Goal: Task Accomplishment & Management: Complete application form

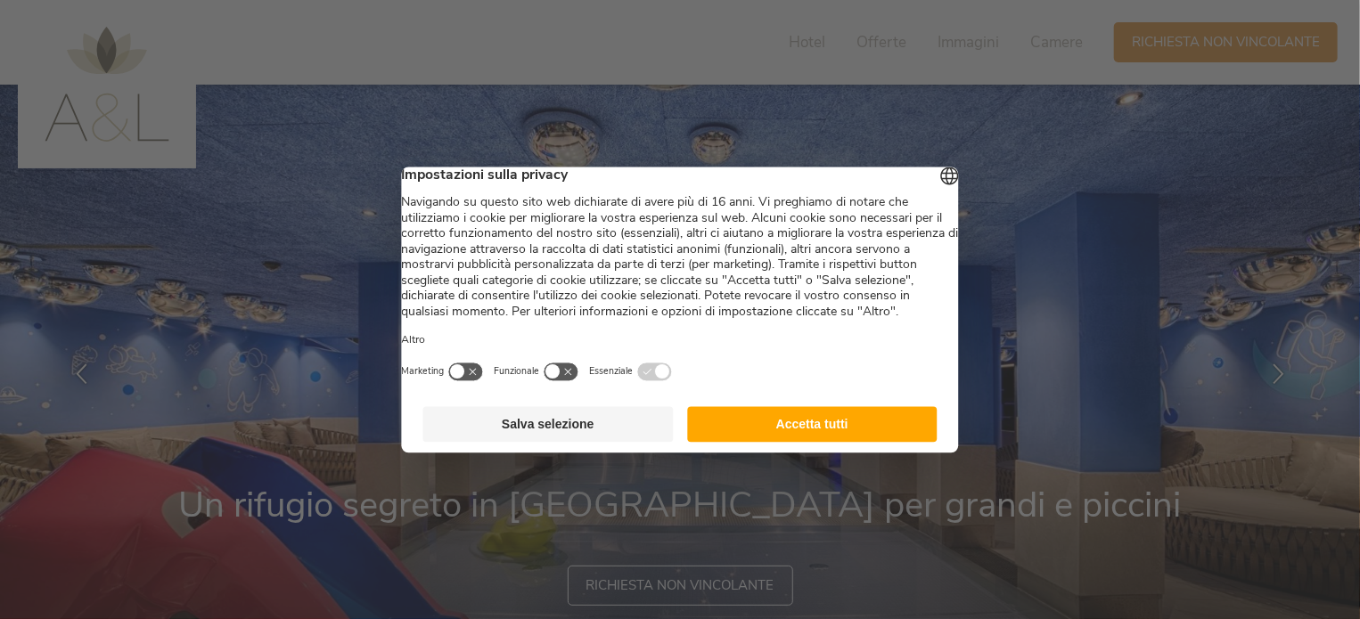
click at [816, 437] on button "Accetta tutti" at bounding box center [812, 424] width 250 height 36
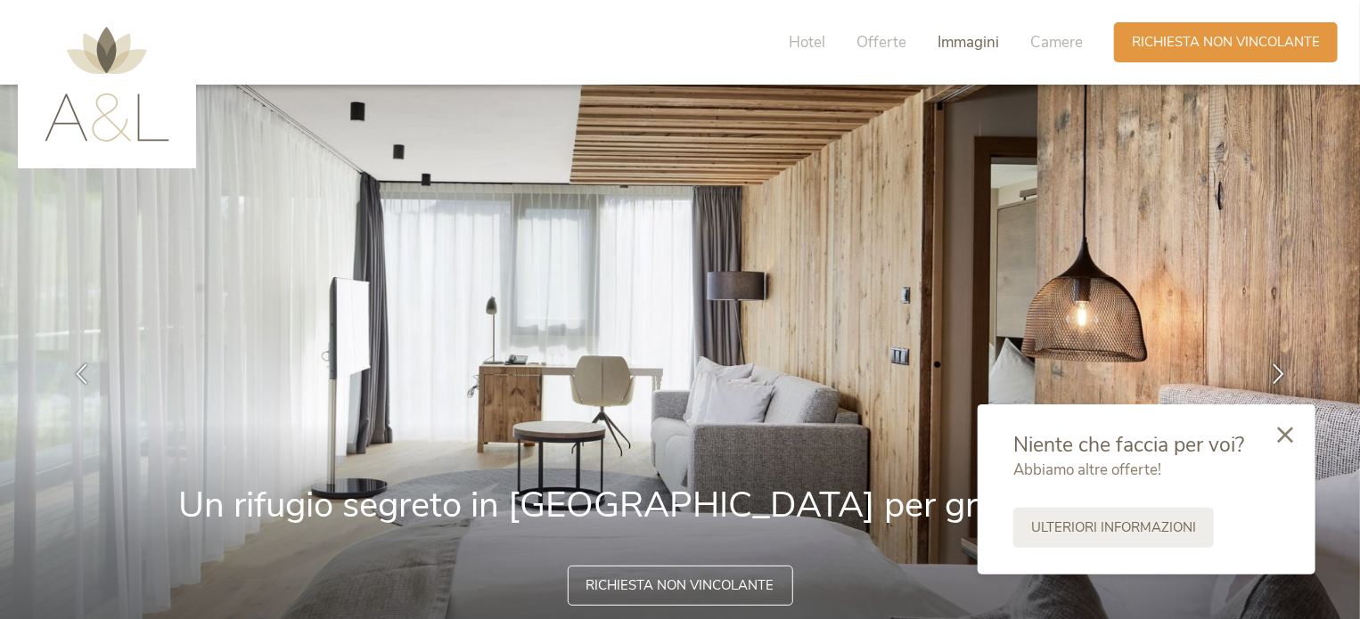
click at [965, 42] on span "Immagini" at bounding box center [967, 42] width 61 height 20
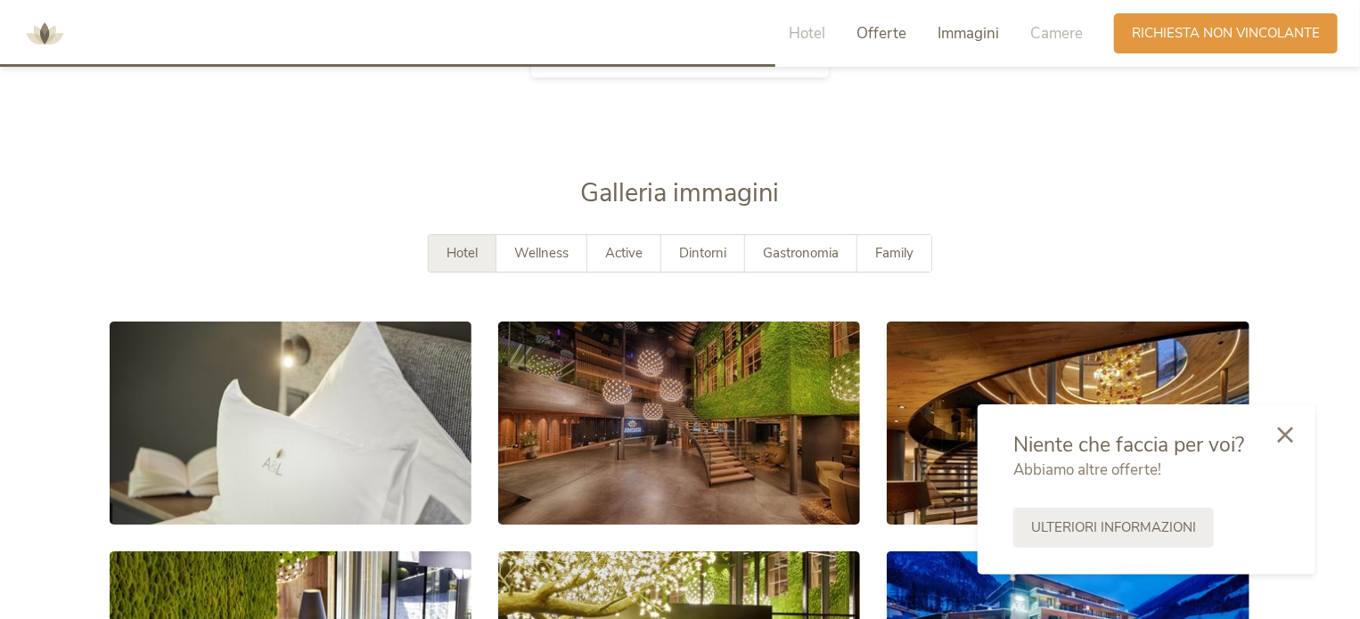
scroll to position [3109, 0]
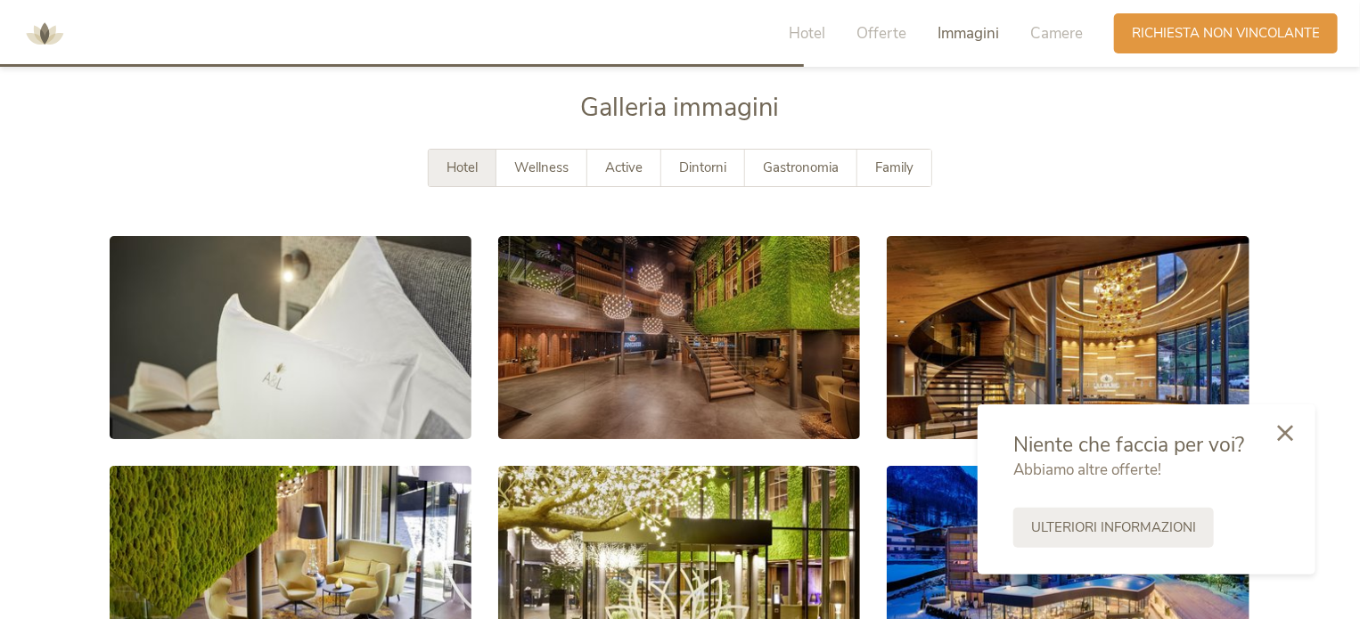
click at [1280, 438] on icon at bounding box center [1285, 433] width 16 height 16
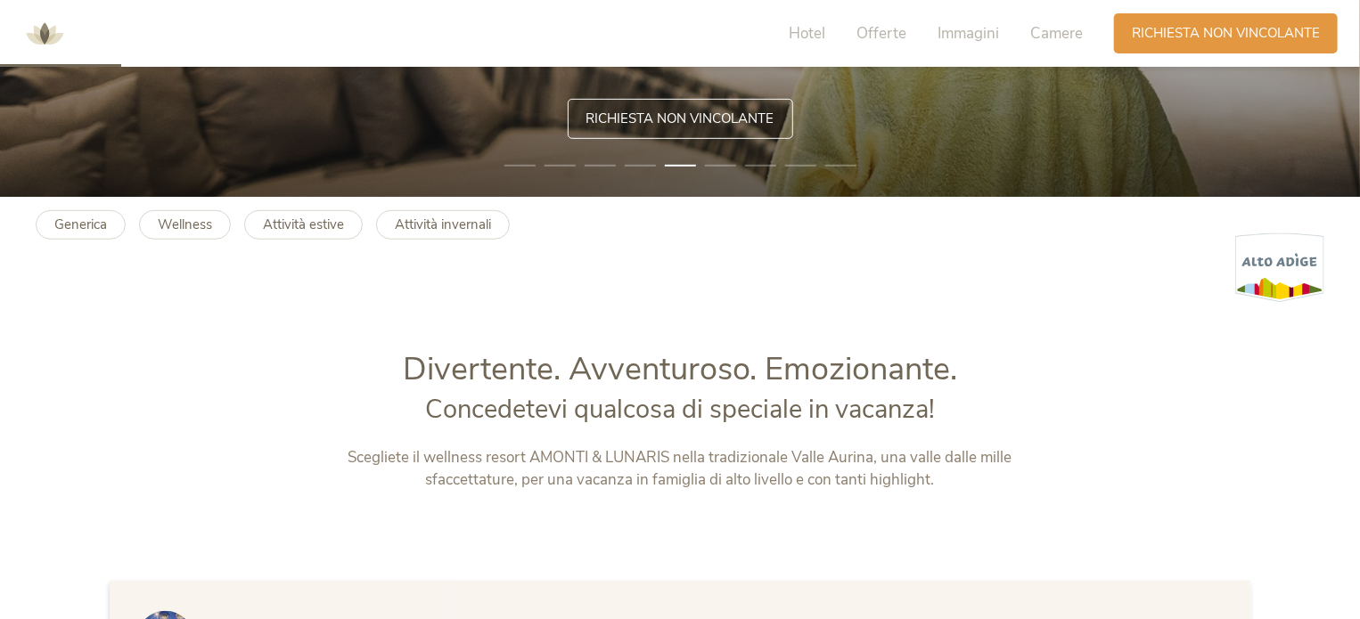
scroll to position [0, 0]
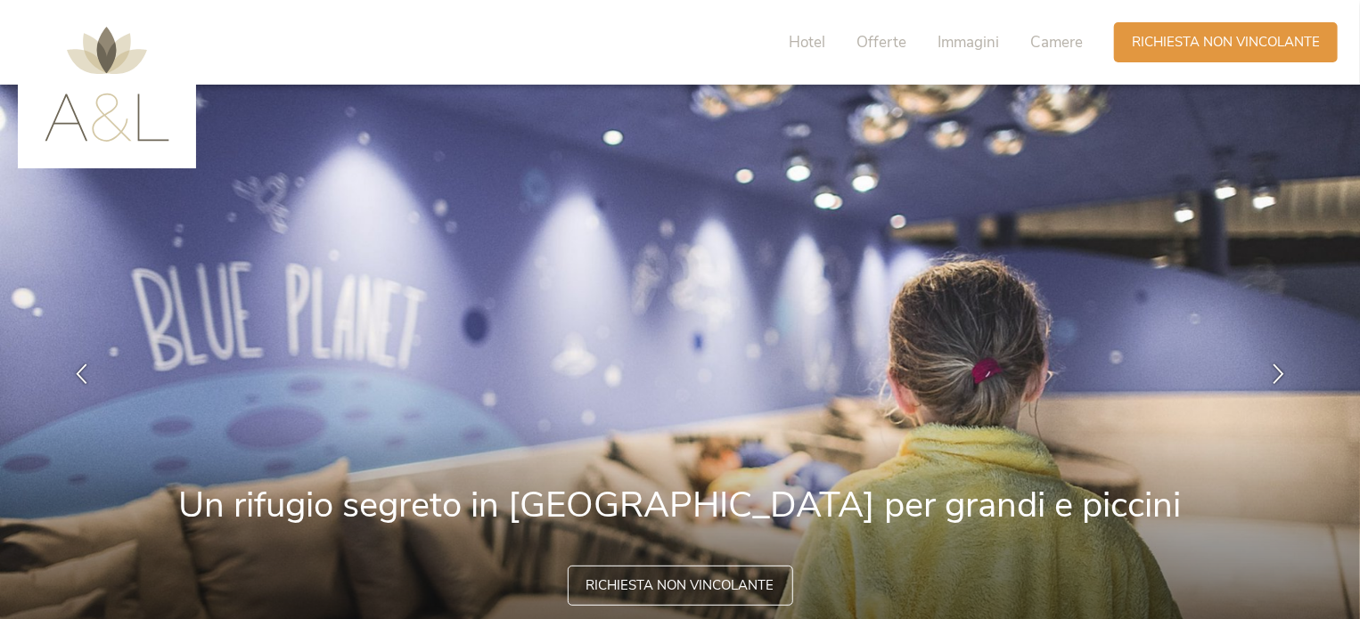
click at [826, 45] on div "Hotel Offerte Immagini Camere" at bounding box center [940, 42] width 348 height 40
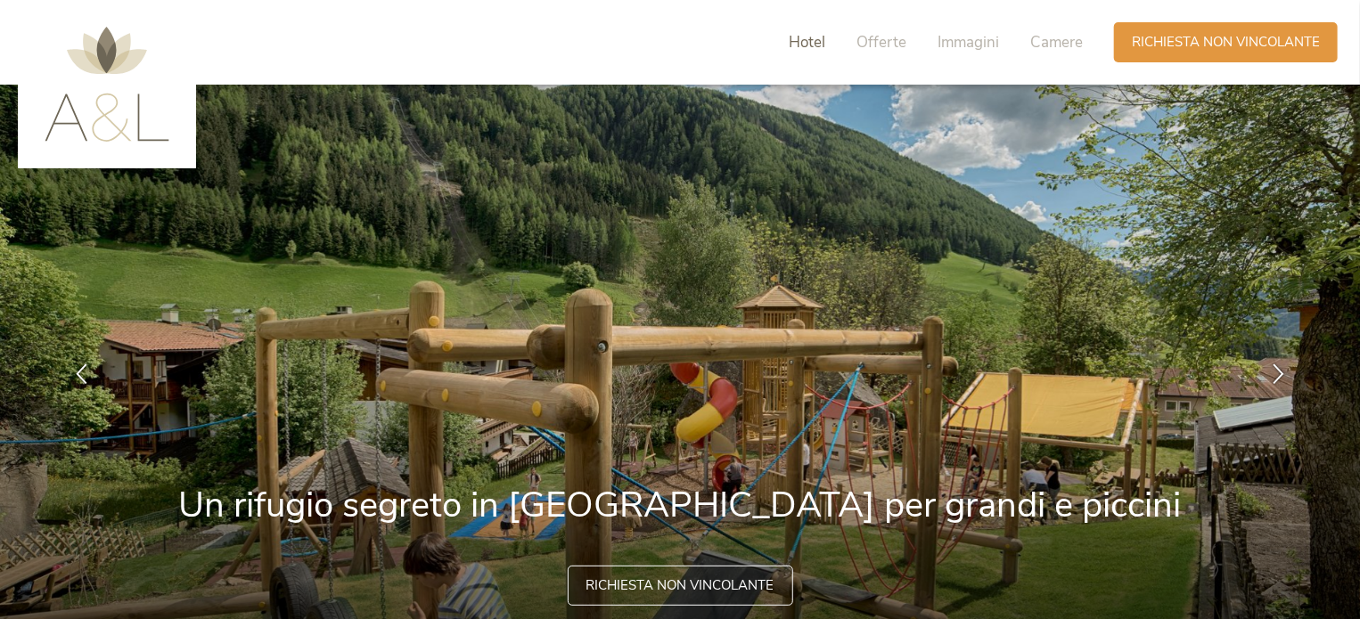
click at [823, 45] on span "Hotel" at bounding box center [807, 42] width 37 height 20
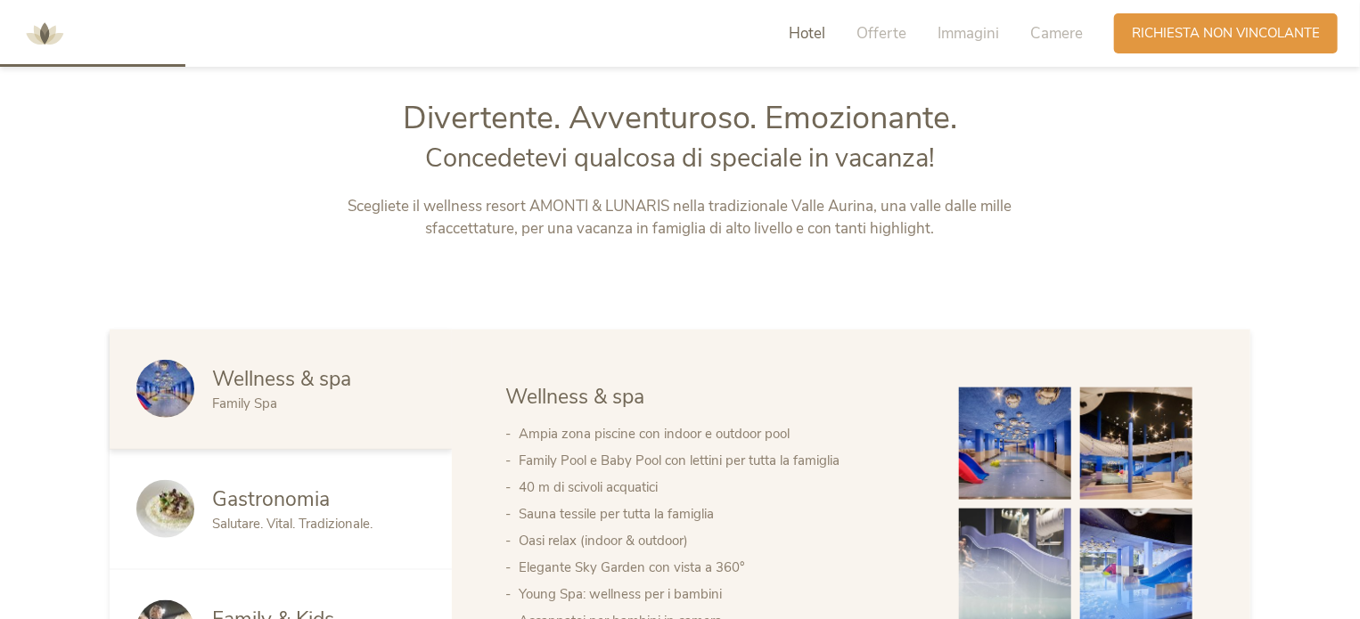
scroll to position [725, 0]
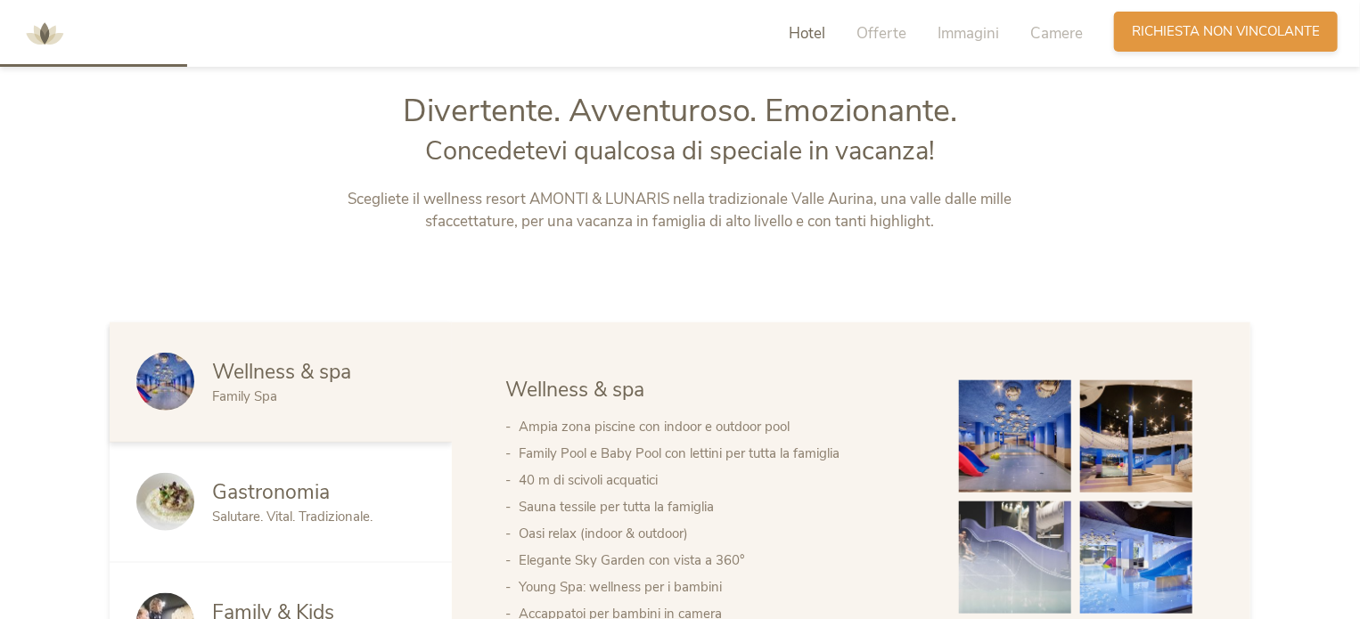
click at [1191, 33] on span "Richiesta non vincolante" at bounding box center [1226, 31] width 188 height 19
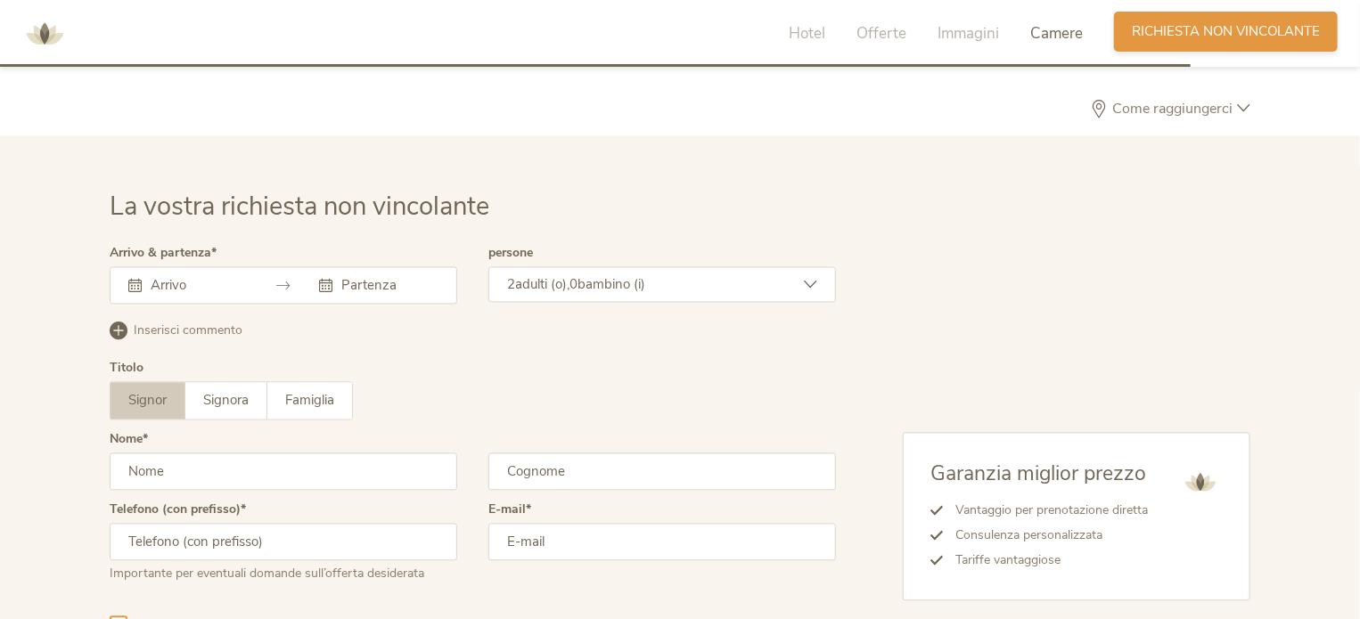
scroll to position [5140, 0]
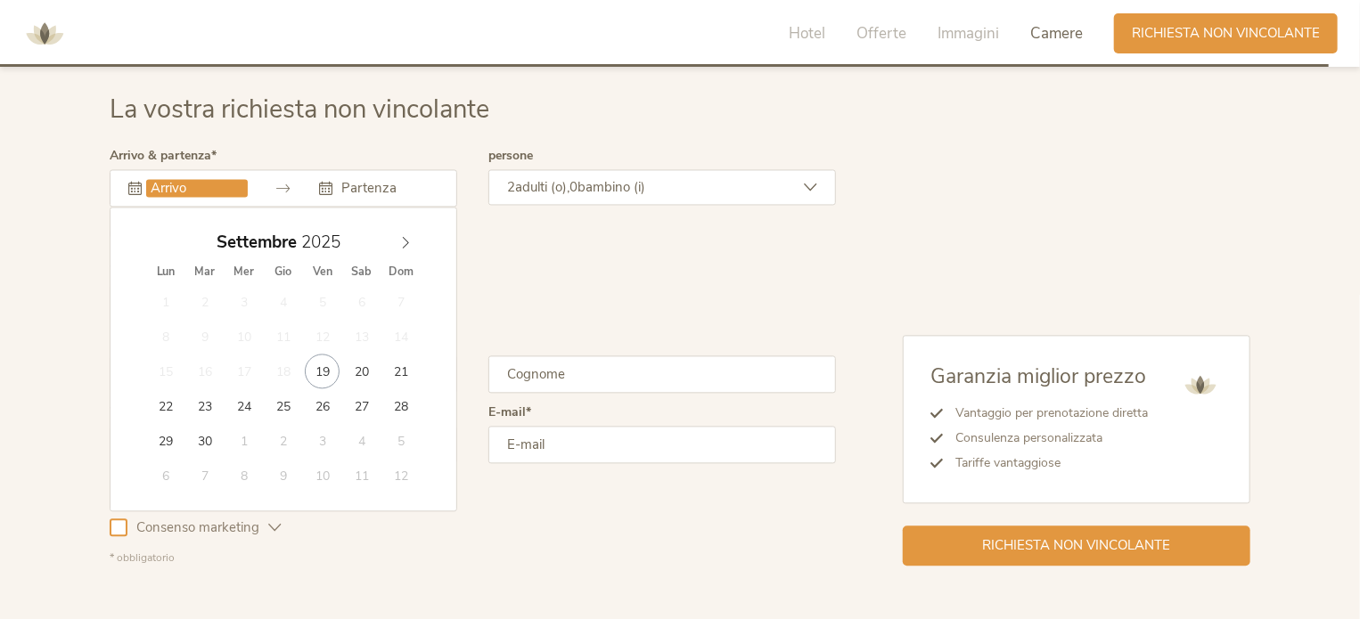
click at [206, 188] on input "text" at bounding box center [197, 188] width 102 height 18
click at [409, 245] on icon at bounding box center [405, 242] width 12 height 12
type input "[DATE]"
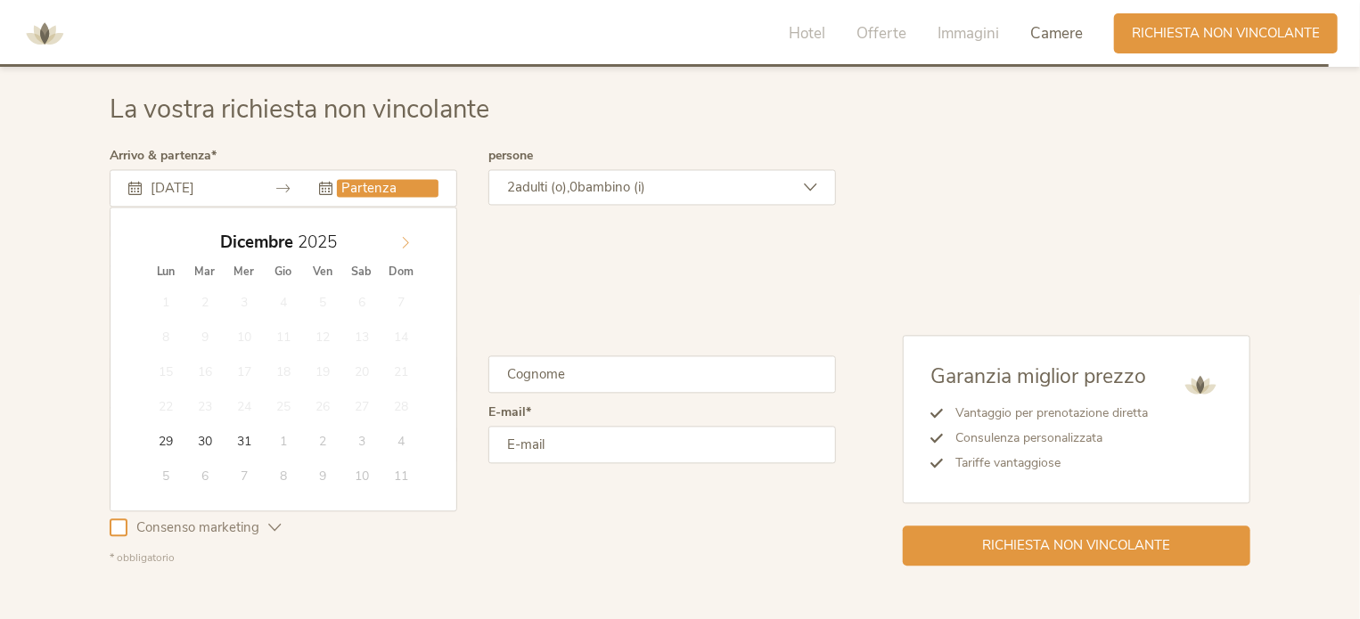
type input "2026"
click at [419, 241] on span at bounding box center [405, 237] width 30 height 25
type input "[DATE]"
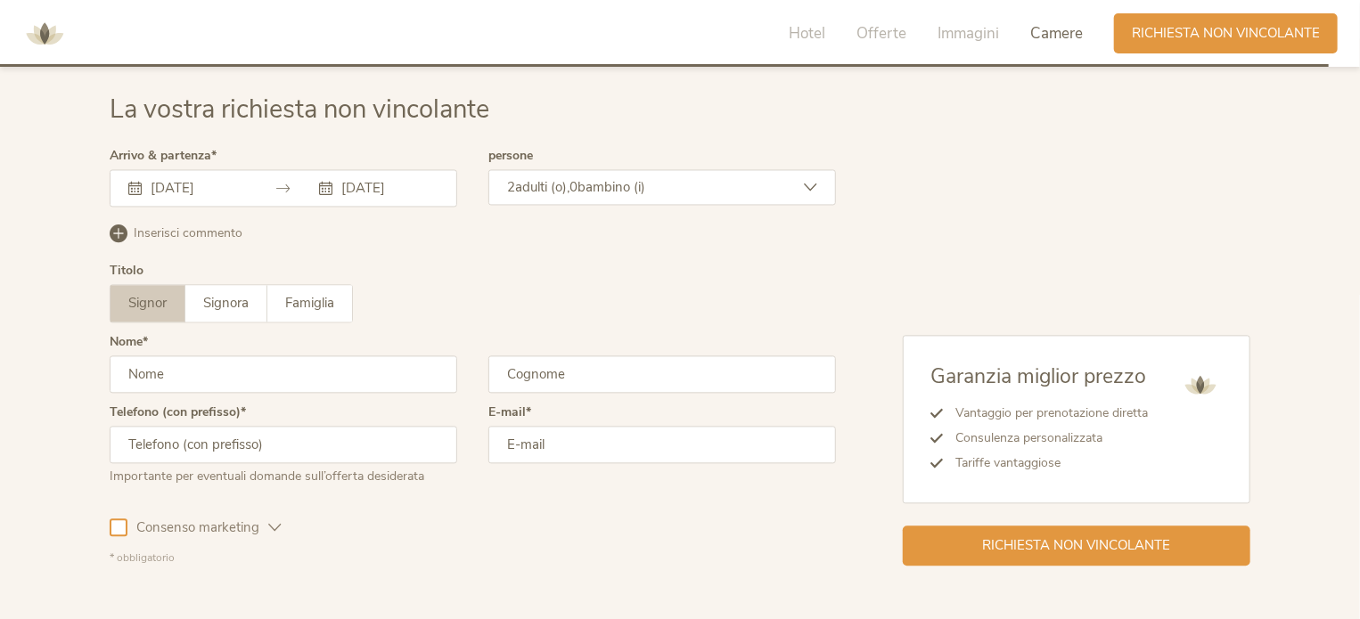
click at [557, 186] on span "adulti (o)," at bounding box center [542, 187] width 54 height 18
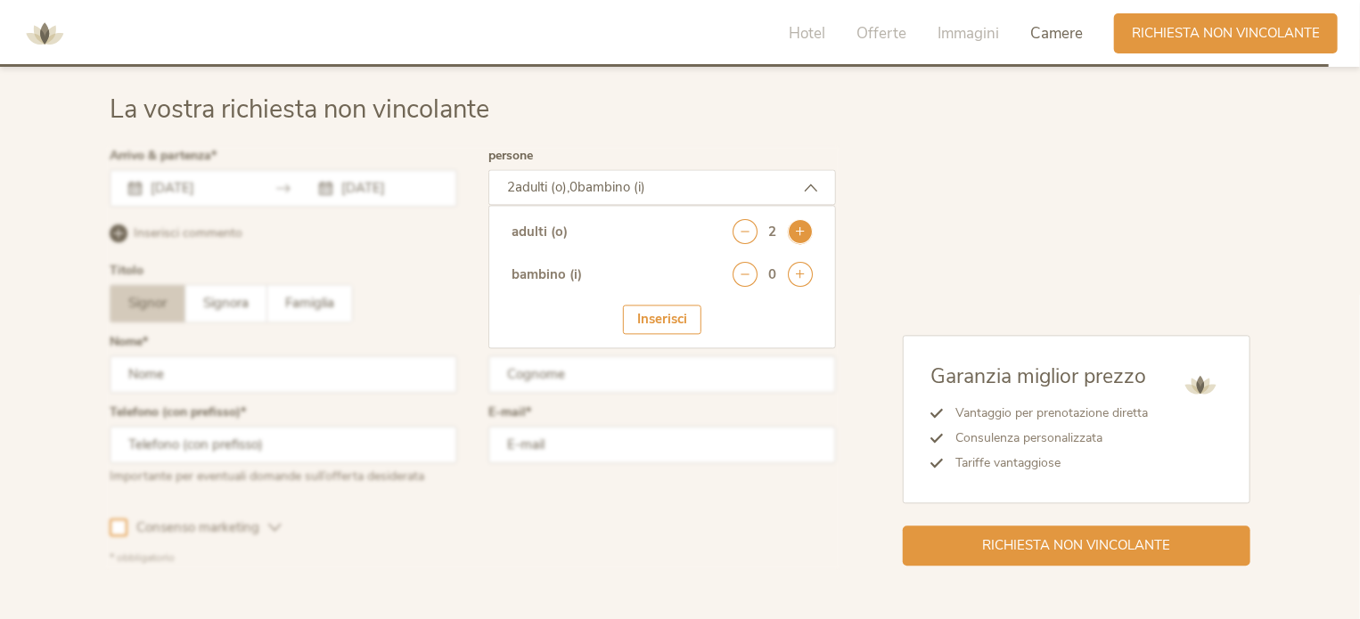
click at [796, 233] on icon at bounding box center [800, 231] width 25 height 25
click at [799, 278] on icon at bounding box center [800, 274] width 25 height 25
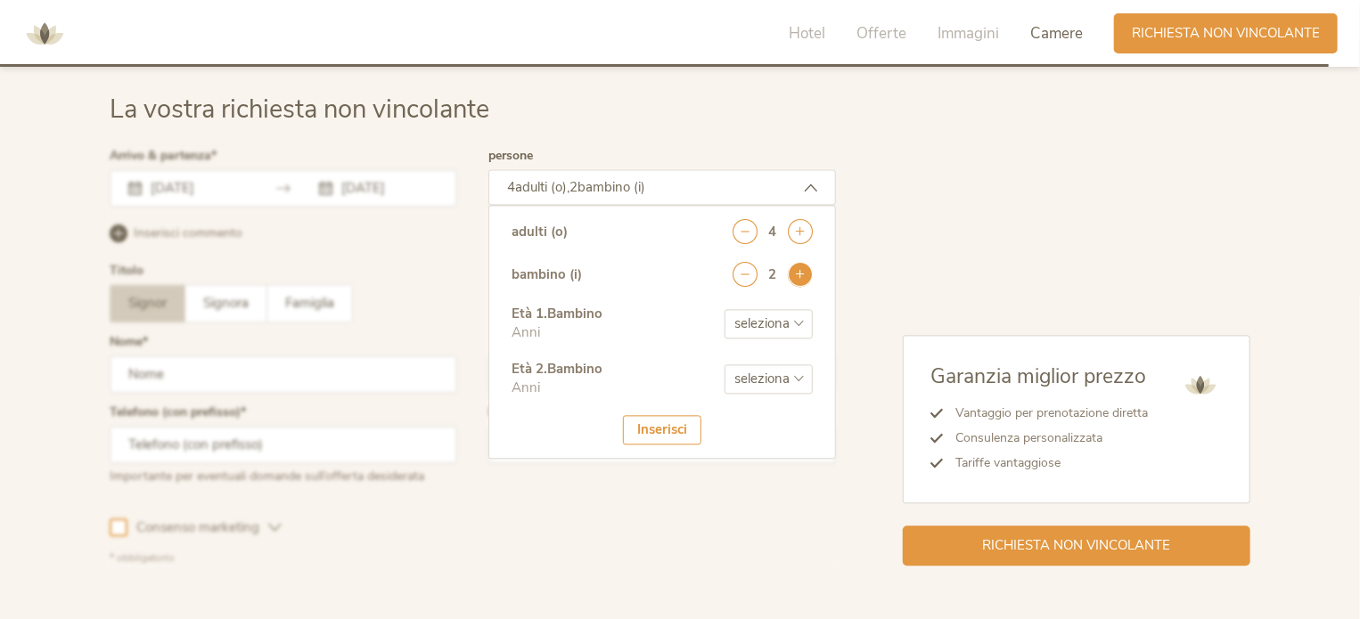
click at [799, 278] on icon at bounding box center [800, 274] width 25 height 25
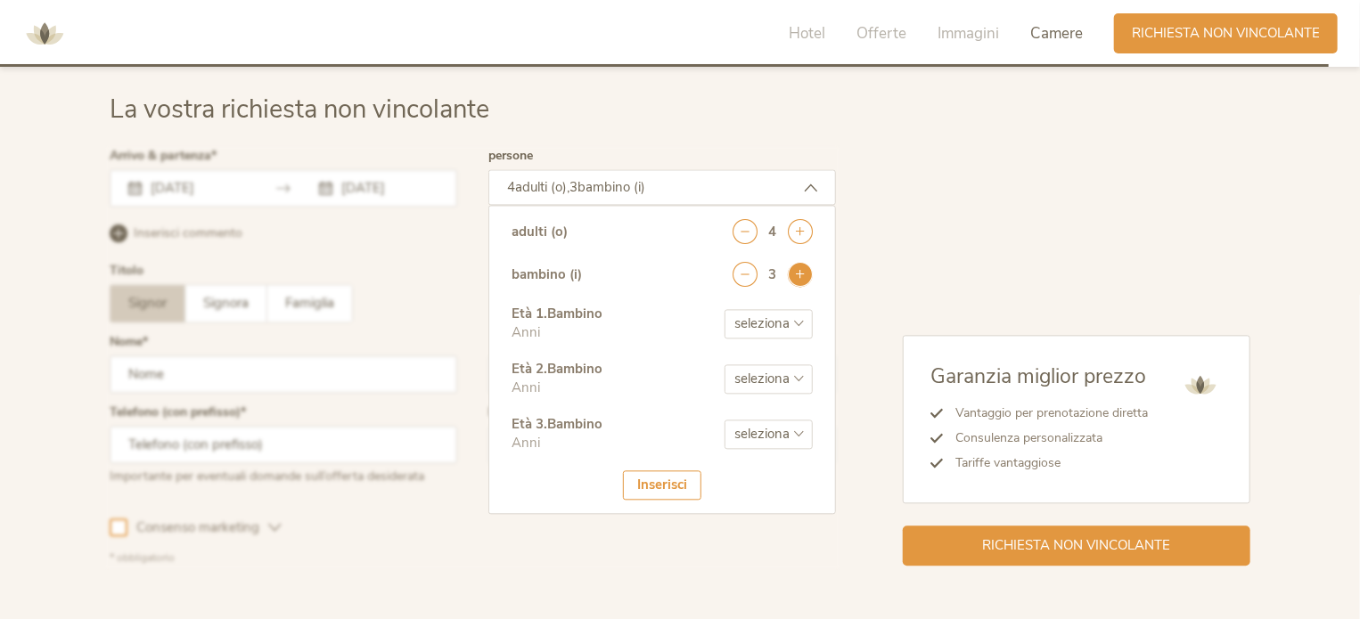
click at [799, 278] on icon at bounding box center [800, 274] width 25 height 25
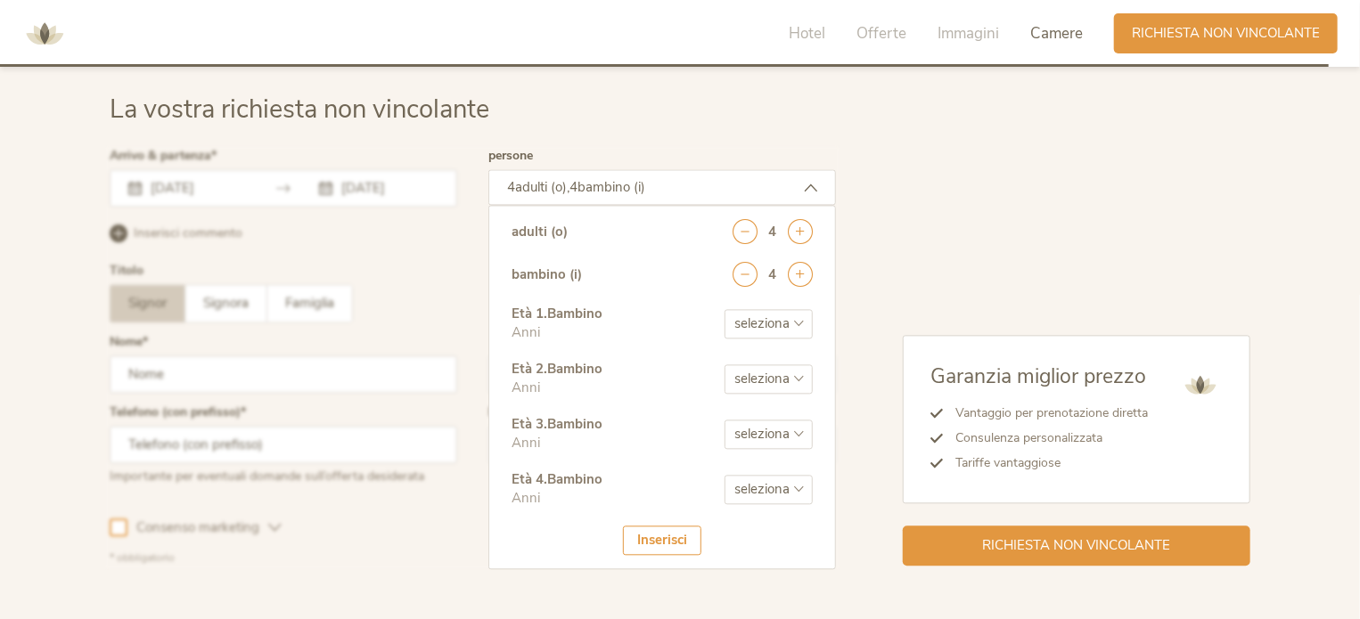
click at [789, 316] on select "seleziona 0 1 2 3 4 5 6 7 8 9 10 11 12 13 14 15 16 17" at bounding box center [768, 323] width 88 height 29
select select "3"
click at [724, 309] on select "seleziona 0 1 2 3 4 5 6 7 8 9 10 11 12 13 14 15 16 17" at bounding box center [768, 323] width 88 height 29
click at [777, 372] on select "seleziona 0 1 2 3 4 5 6 7 8 9 10 11 12 13 14 15 16 17" at bounding box center [768, 378] width 88 height 29
select select "5"
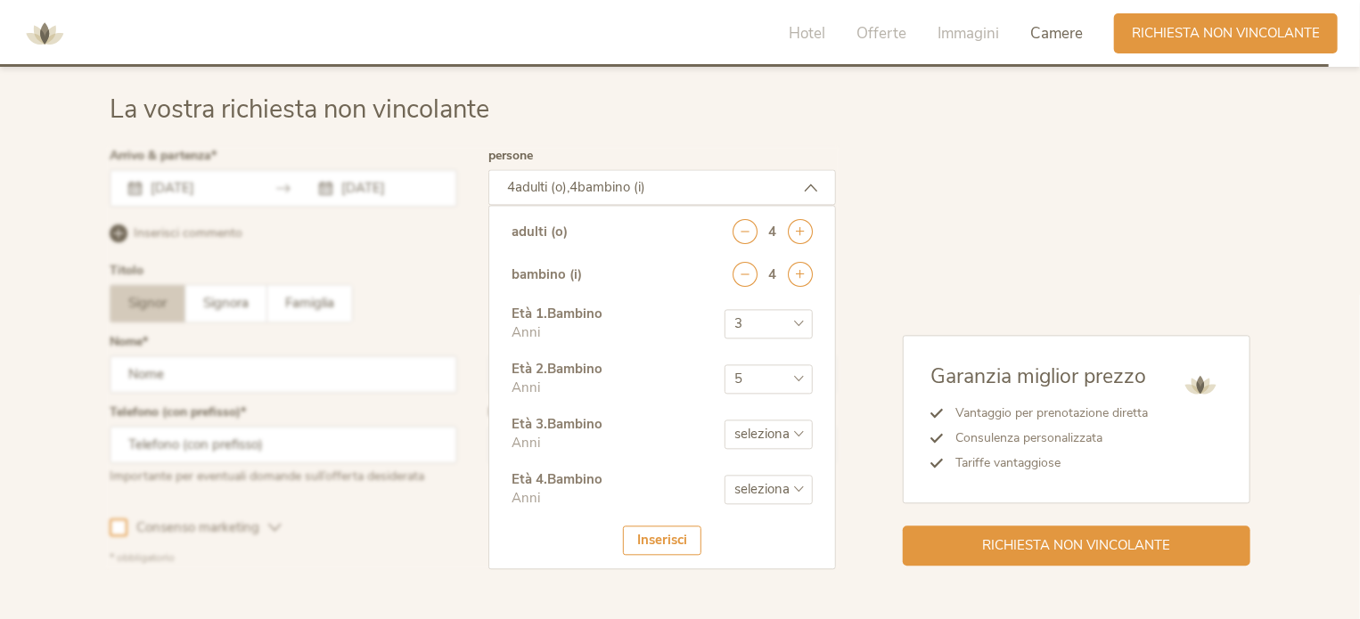
click at [724, 364] on select "seleziona 0 1 2 3 4 5 6 7 8 9 10 11 12 13 14 15 16 17" at bounding box center [768, 378] width 88 height 29
click at [763, 430] on select "seleziona 0 1 2 3 4 5 6 7 8 9 10 11 12 13 14 15 16 17" at bounding box center [768, 434] width 88 height 29
select select "6"
click at [724, 420] on select "seleziona 0 1 2 3 4 5 6 7 8 9 10 11 12 13 14 15 16 17" at bounding box center [768, 434] width 88 height 29
click at [781, 484] on select "seleziona 0 1 2 3 4 5 6 7 8 9 10 11 12 13 14 15 16 17" at bounding box center [768, 489] width 88 height 29
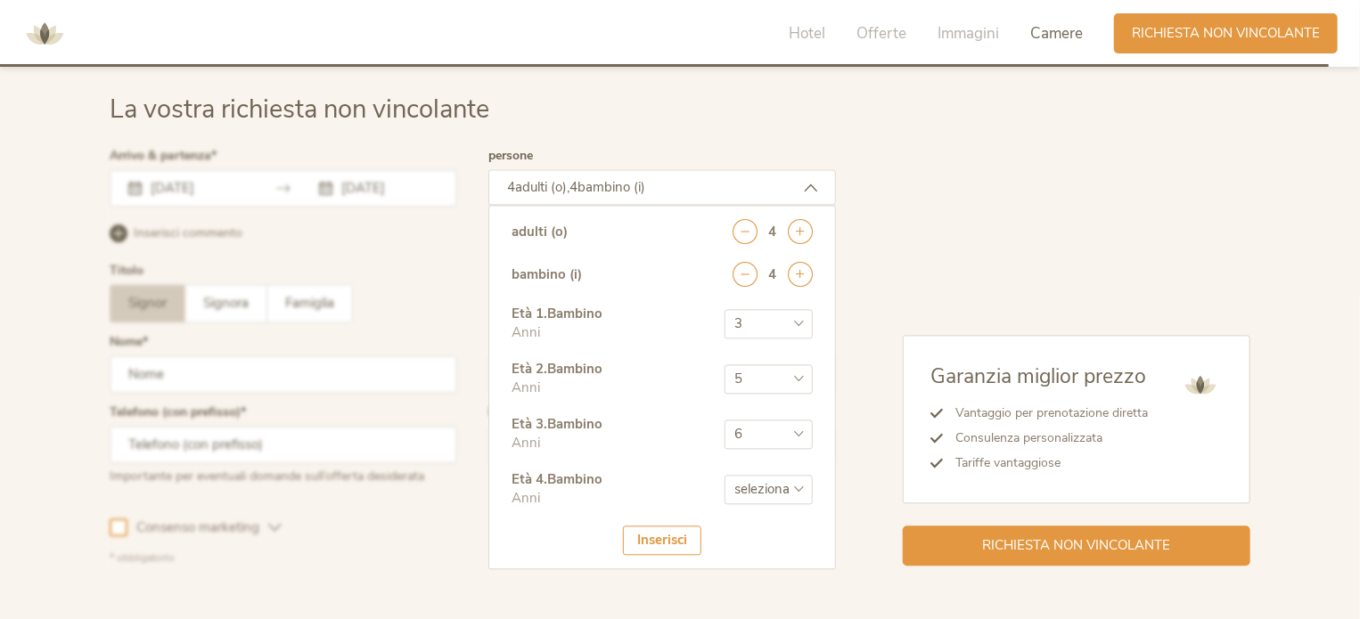
select select "7"
click at [724, 475] on select "seleziona 0 1 2 3 4 5 6 7 8 9 10 11 12 13 14 15 16 17" at bounding box center [768, 489] width 88 height 29
click at [962, 253] on div "Garanzia miglior prezzo Vantaggio per prenotazione diretta Consulenza personali…" at bounding box center [1043, 357] width 414 height 415
click at [668, 527] on div "Inserisci" at bounding box center [662, 540] width 78 height 29
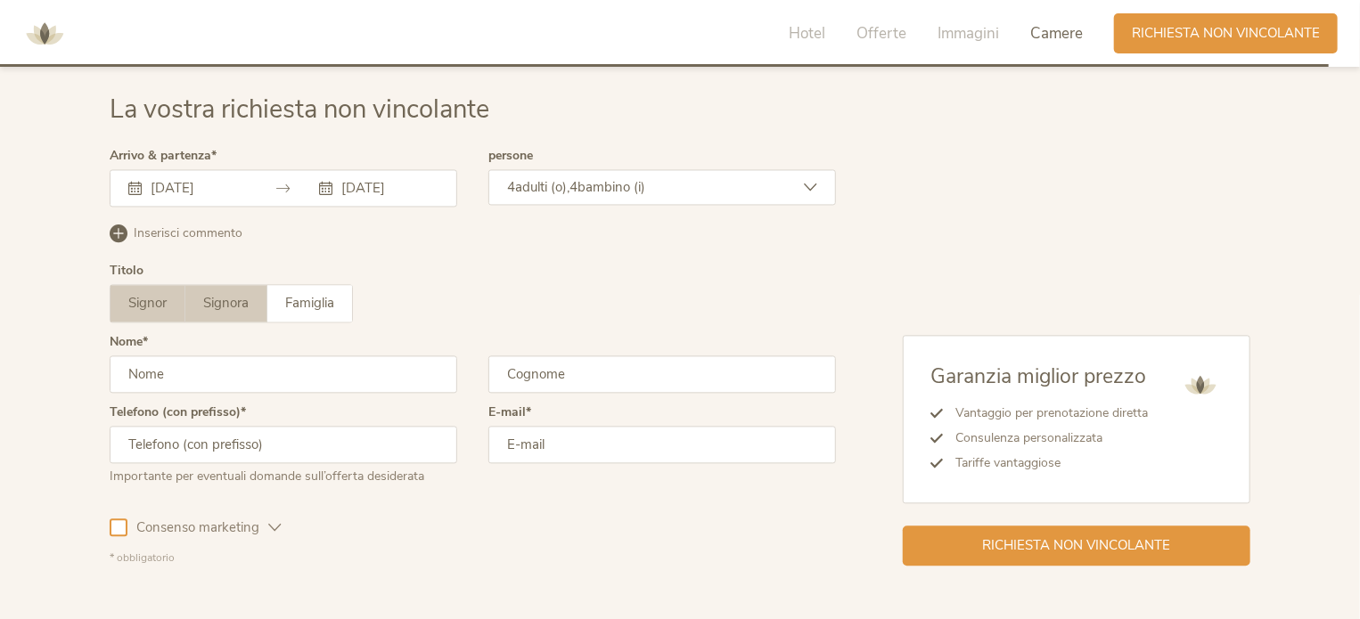
click at [225, 309] on span "Signora" at bounding box center [225, 303] width 45 height 18
click at [253, 370] on input "text" at bounding box center [284, 374] width 348 height 37
type input "[PERSON_NAME]"
click at [282, 438] on input "[PHONE_NUMBER]" at bounding box center [284, 444] width 348 height 37
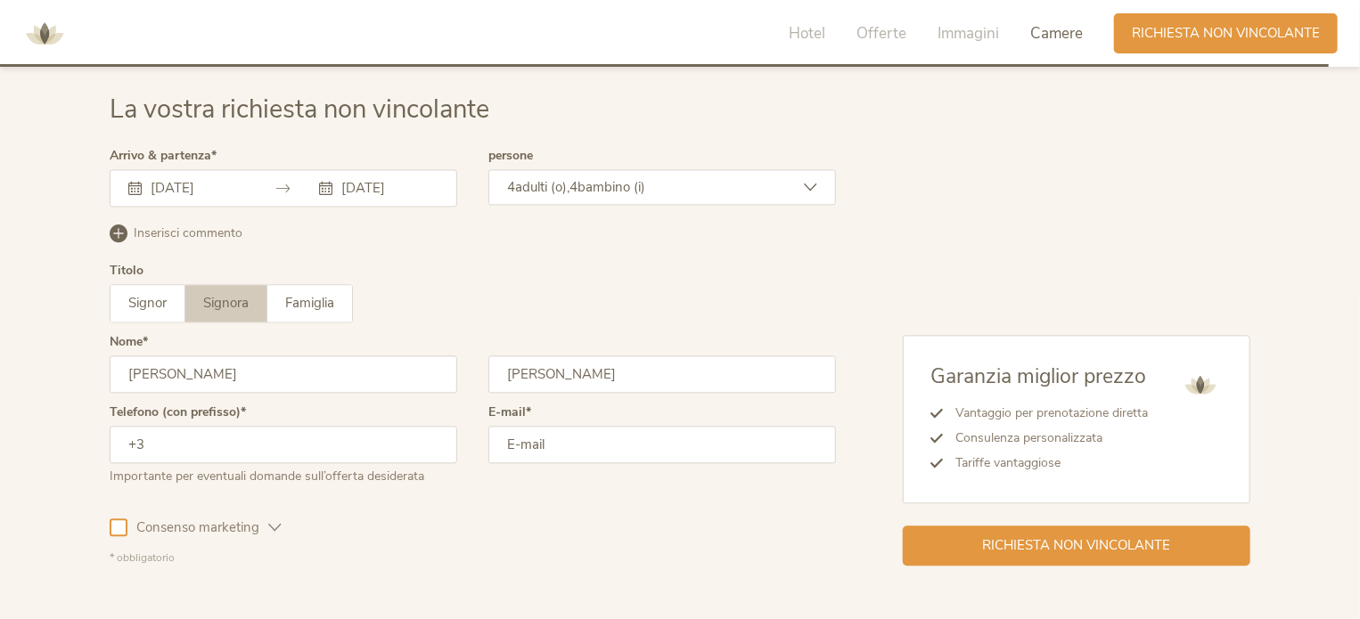
type input "+"
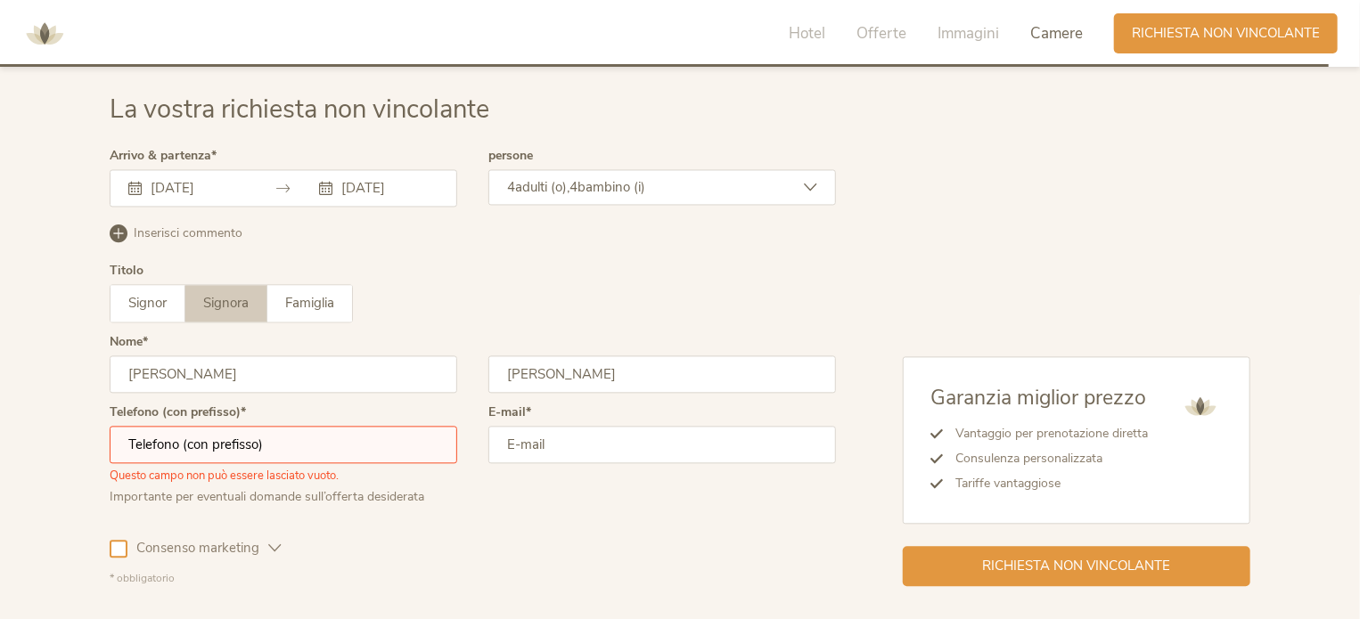
click at [574, 458] on input "email" at bounding box center [662, 444] width 348 height 37
type input "[DOMAIN_NAME][EMAIL_ADDRESS][DOMAIN_NAME]"
click at [273, 449] on input "text" at bounding box center [284, 444] width 348 height 37
type input "[PHONE_NUMBER]"
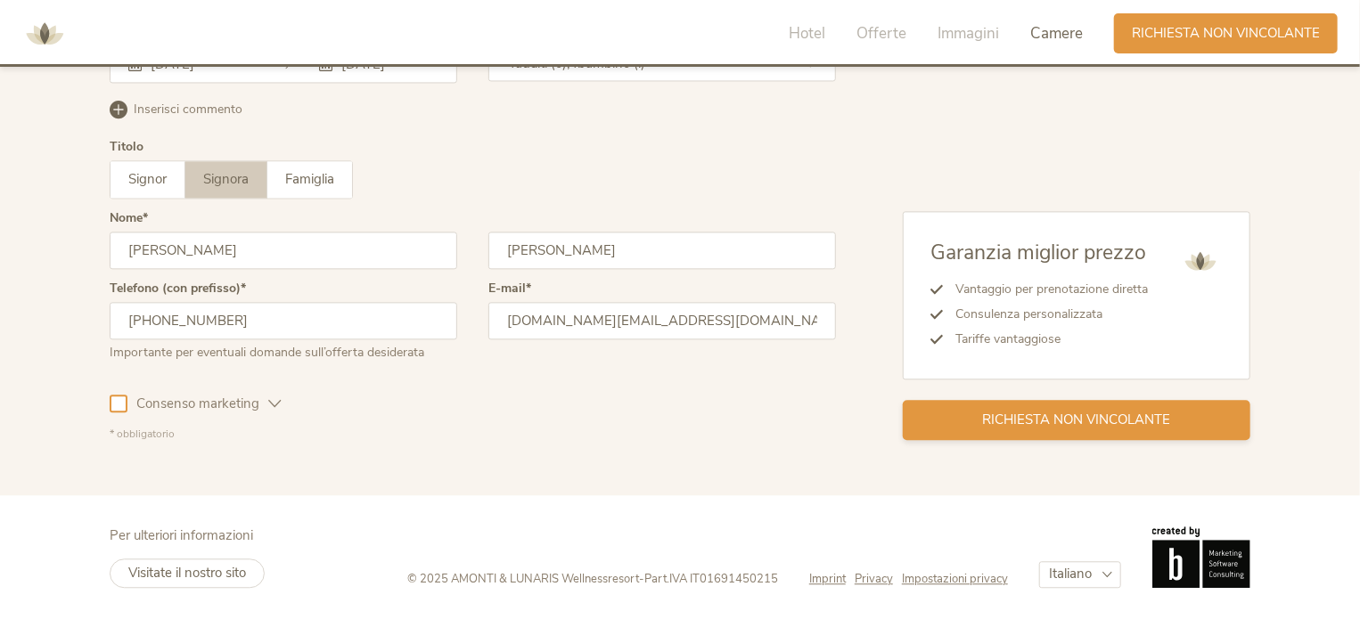
scroll to position [5261, 0]
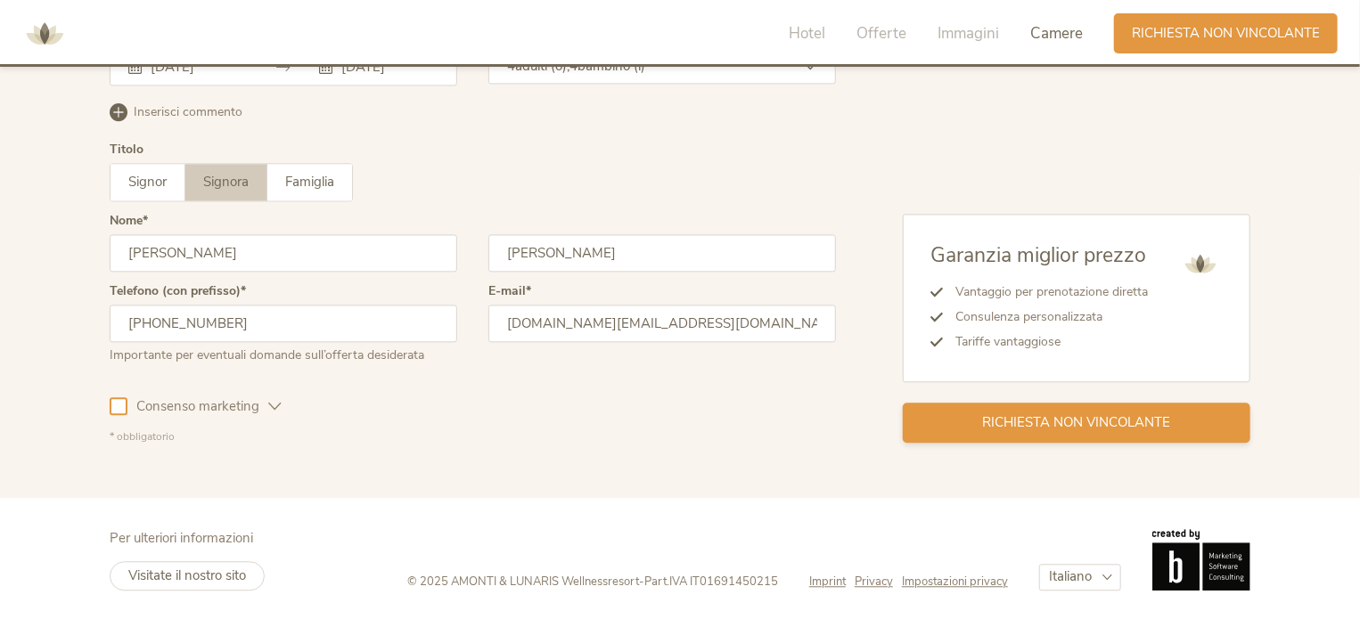
click at [1005, 422] on span "Richiesta non vincolante" at bounding box center [1077, 422] width 188 height 19
